Goal: Check status: Check status

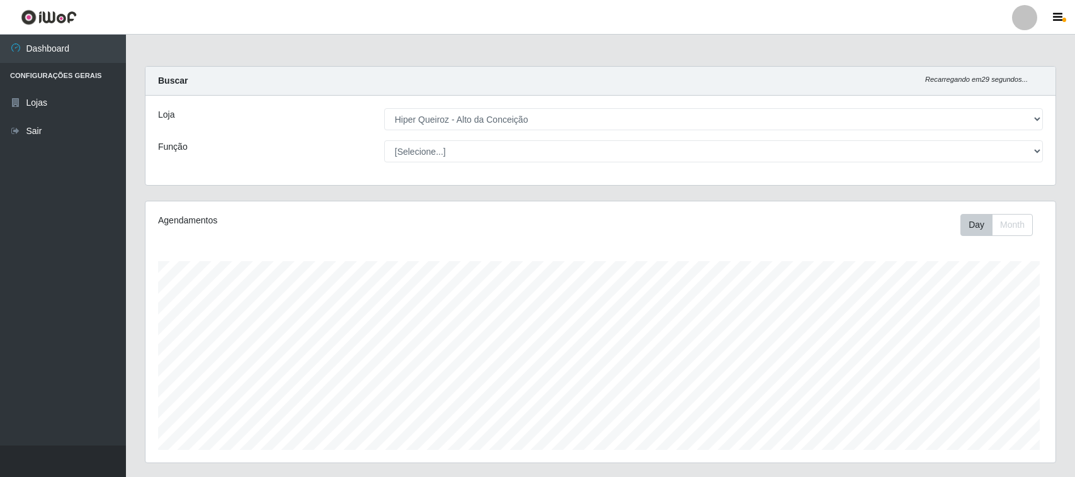
select select "515"
click at [499, 116] on select "[Selecione...] Hiper Queiroz - [GEOGRAPHIC_DATA]" at bounding box center [711, 119] width 657 height 22
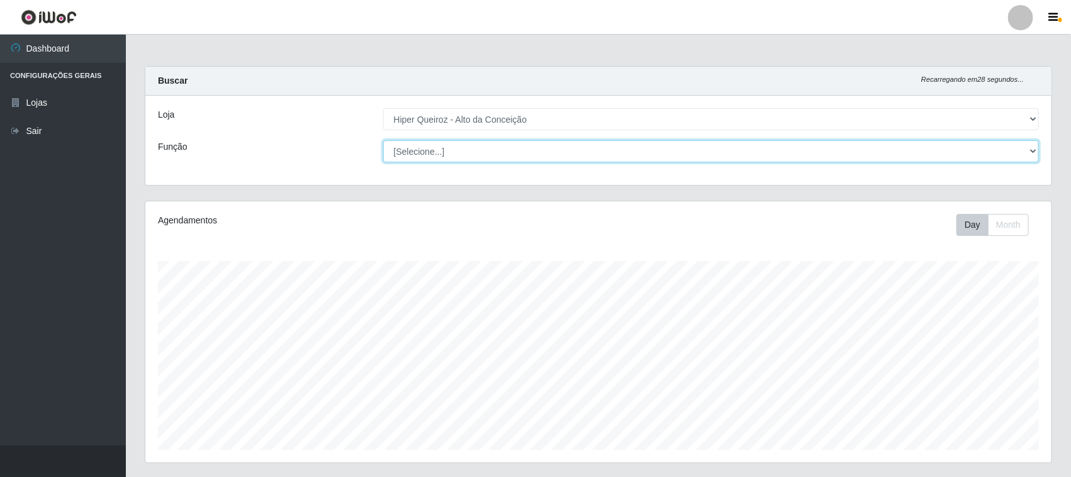
click at [491, 146] on select "[Selecione...] ASG ASG + ASG ++ Embalador Embalador + Embalador ++ Operador de …" at bounding box center [711, 151] width 657 height 22
click at [451, 152] on select "[Selecione...] ASG ASG + ASG ++ Embalador Embalador + Embalador ++ Operador de …" at bounding box center [711, 151] width 657 height 22
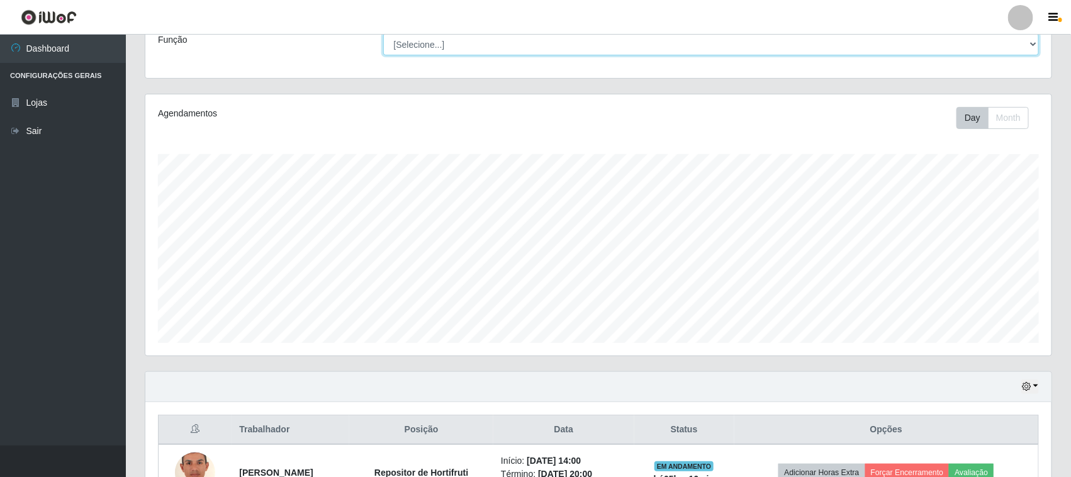
scroll to position [192, 0]
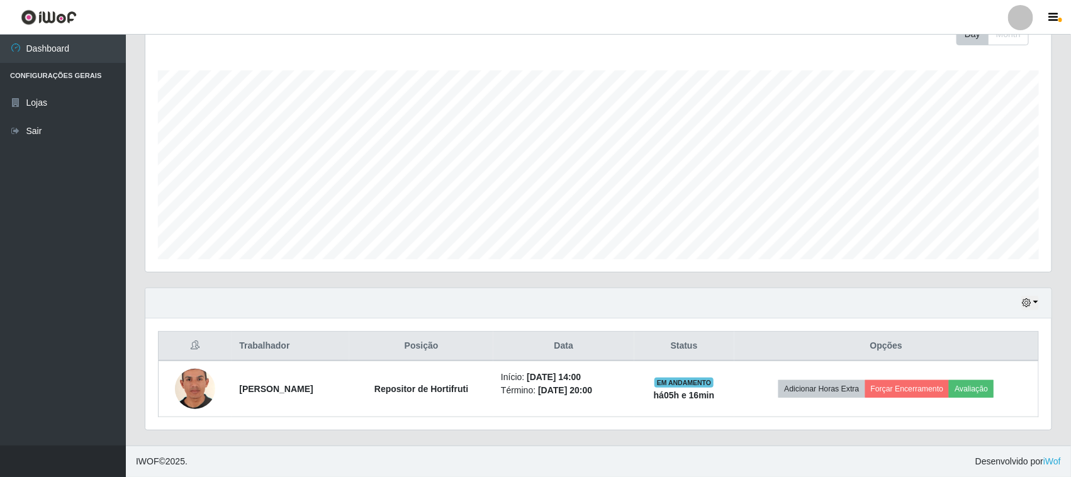
click at [1041, 307] on div "Hoje 1 dia 3 dias 1 Semana Não encerrados" at bounding box center [598, 303] width 907 height 30
click at [1034, 307] on button "button" at bounding box center [1031, 303] width 18 height 14
click at [963, 235] on button "3 dias" at bounding box center [988, 229] width 99 height 26
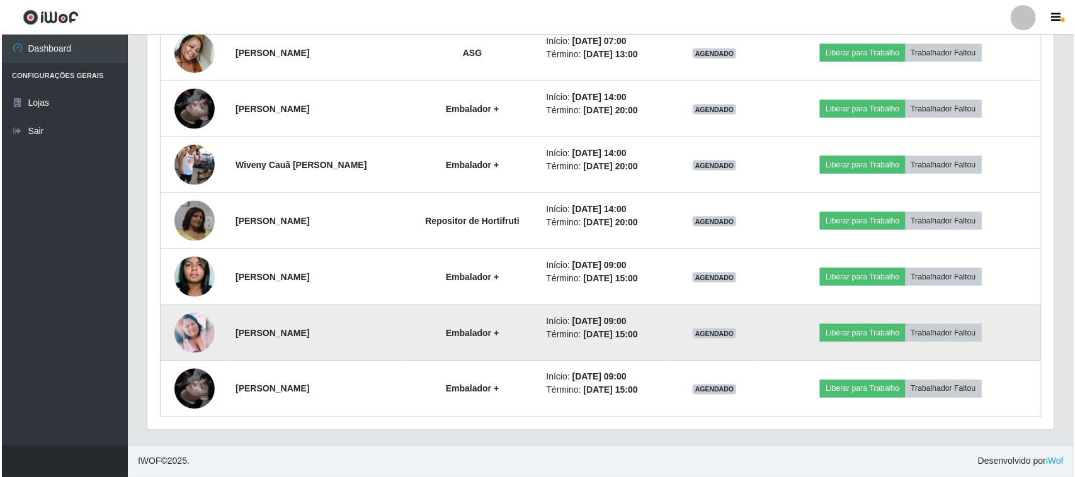
scroll to position [697, 0]
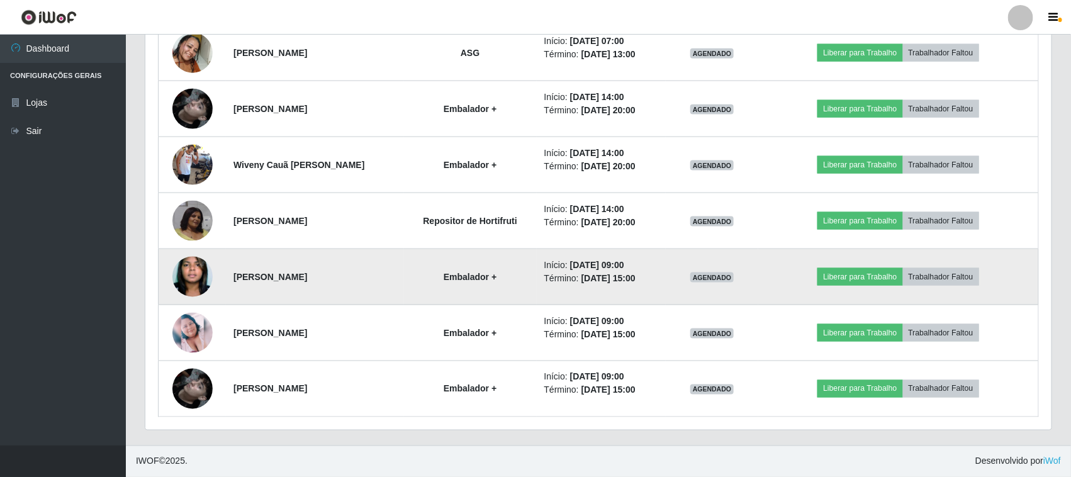
click at [180, 271] on img at bounding box center [192, 277] width 40 height 62
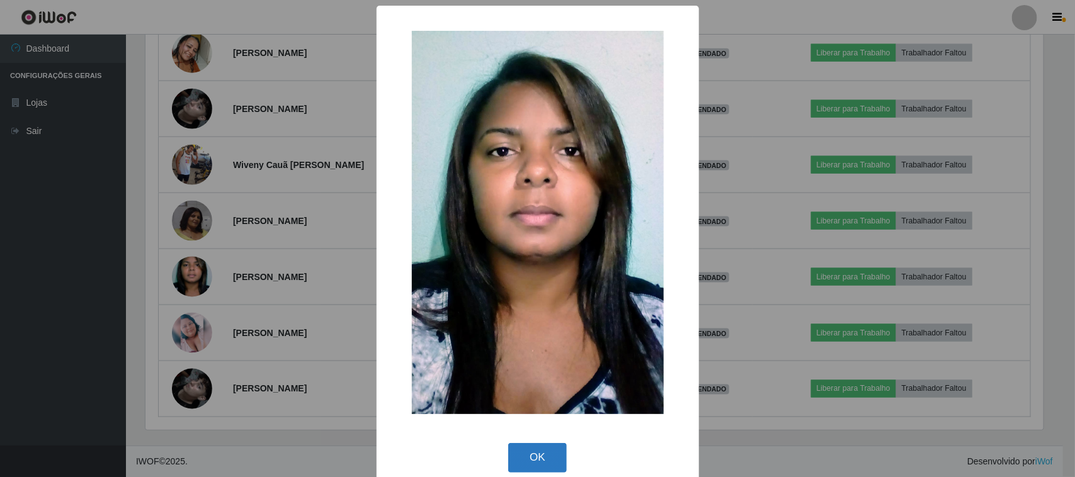
click at [526, 457] on button "OK" at bounding box center [537, 458] width 59 height 30
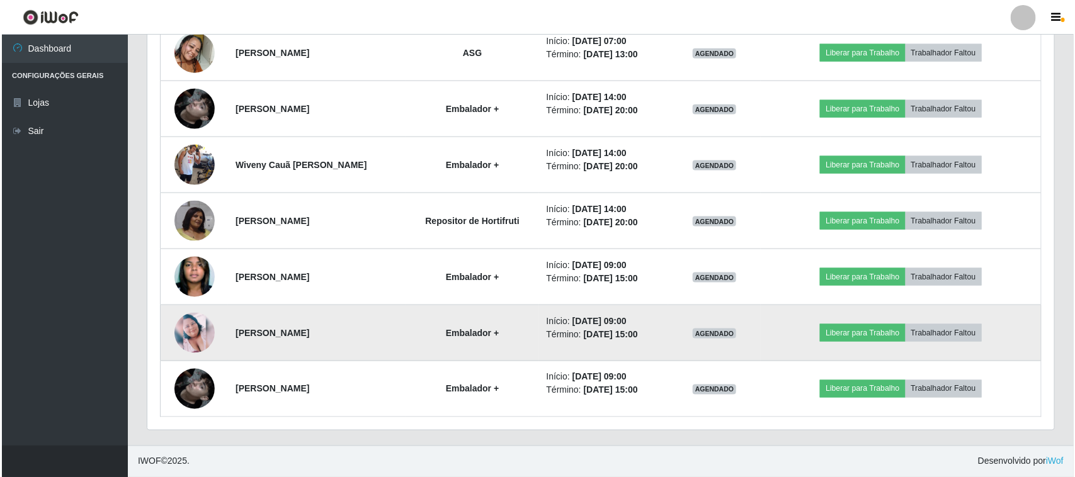
scroll to position [262, 907]
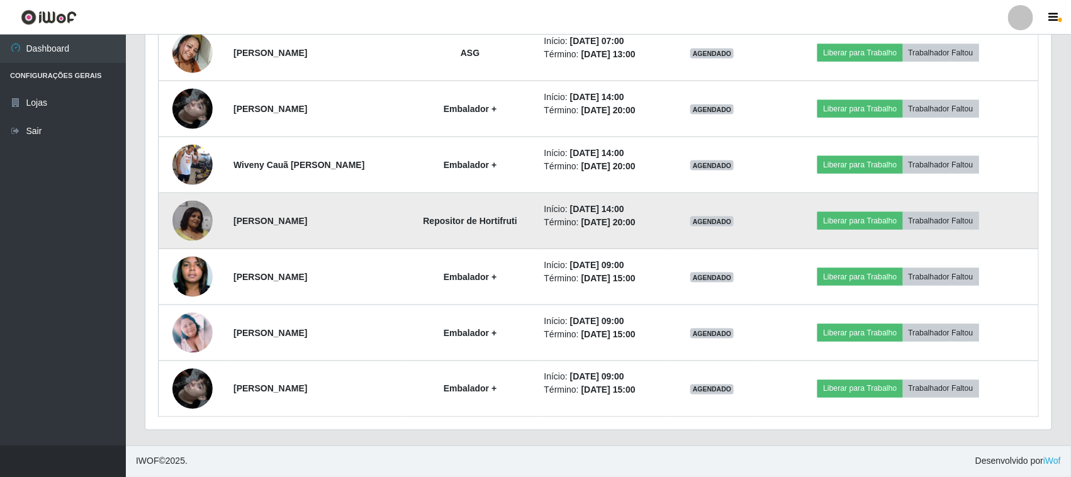
click at [186, 216] on img at bounding box center [192, 221] width 40 height 40
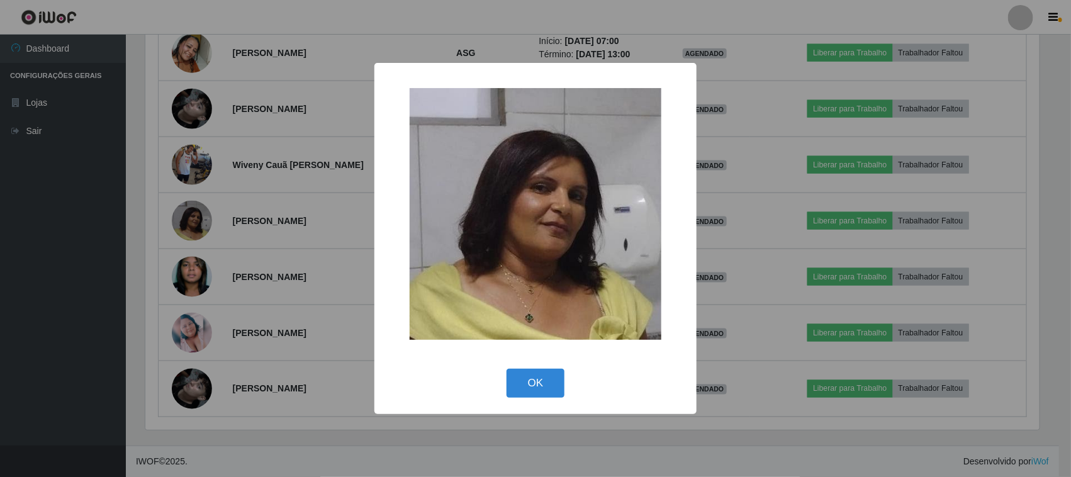
scroll to position [262, 898]
click at [524, 383] on button "OK" at bounding box center [537, 384] width 59 height 30
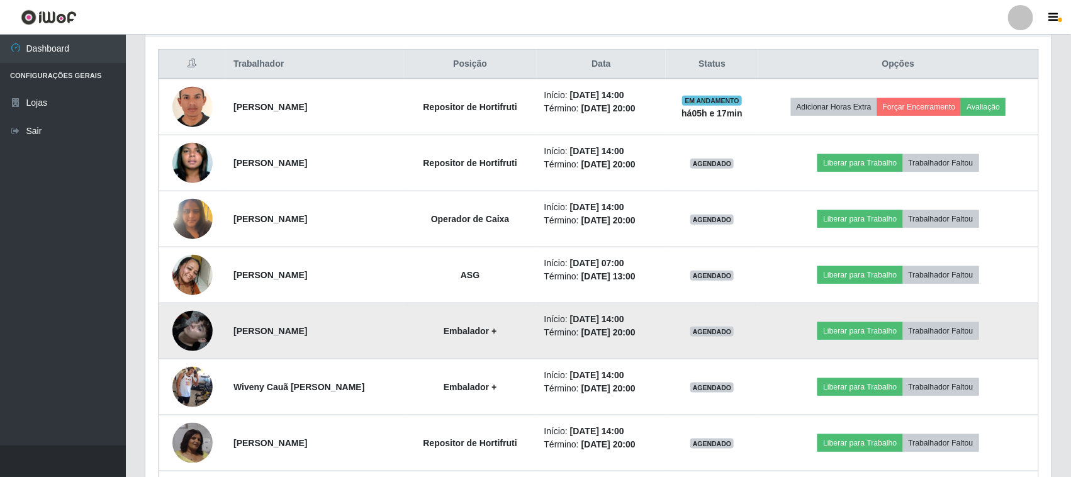
scroll to position [382, 0]
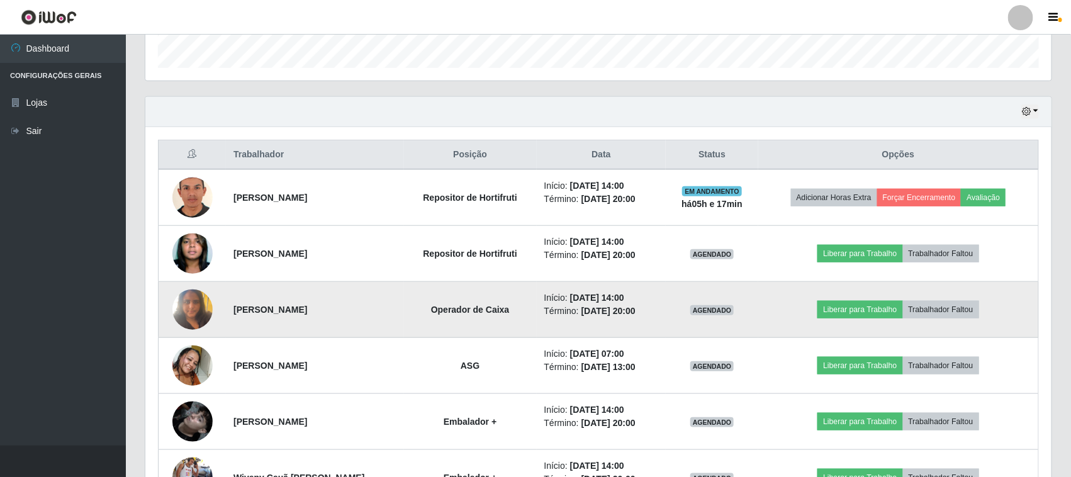
click at [178, 307] on img at bounding box center [192, 310] width 40 height 54
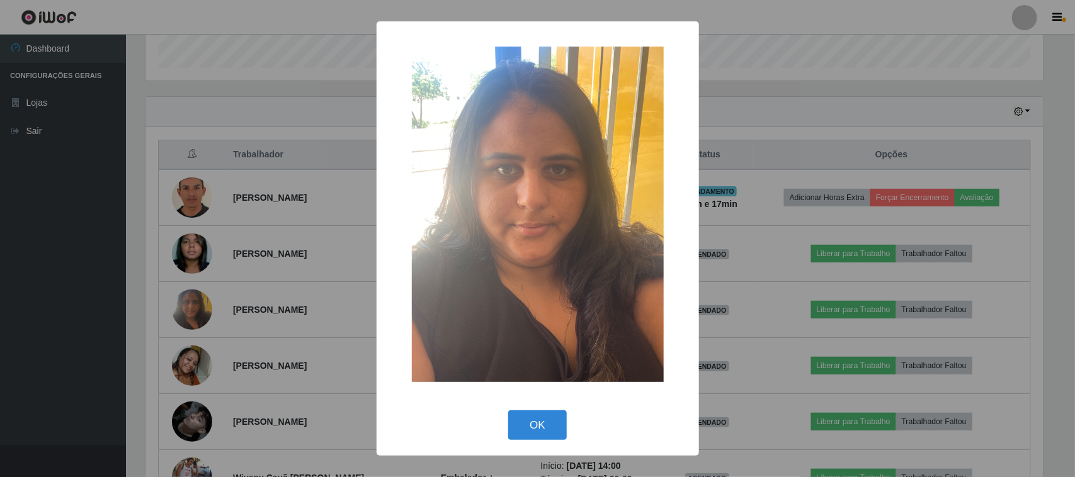
drag, startPoint x: 521, startPoint y: 427, endPoint x: 496, endPoint y: 420, distance: 26.1
click at [523, 428] on button "OK" at bounding box center [537, 425] width 59 height 30
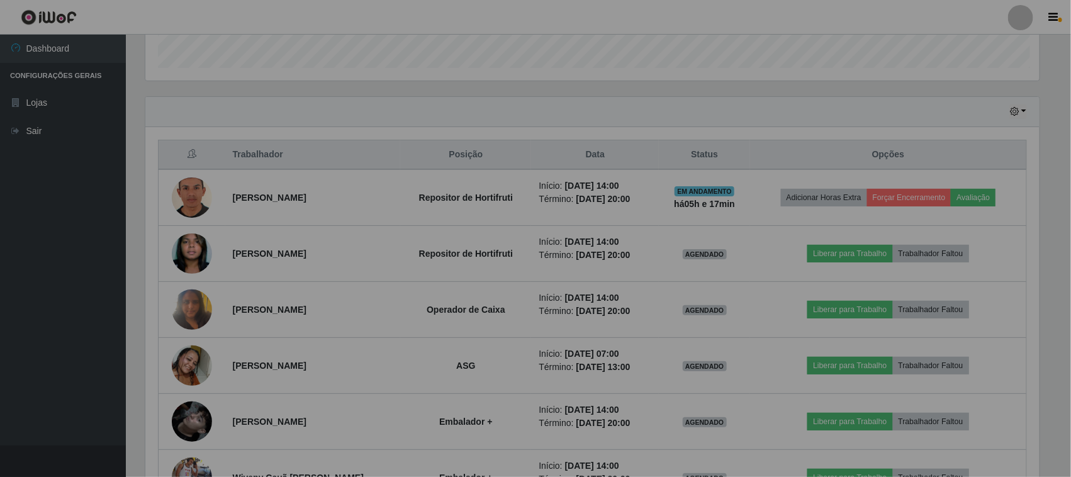
scroll to position [262, 907]
